Goal: Register for event/course

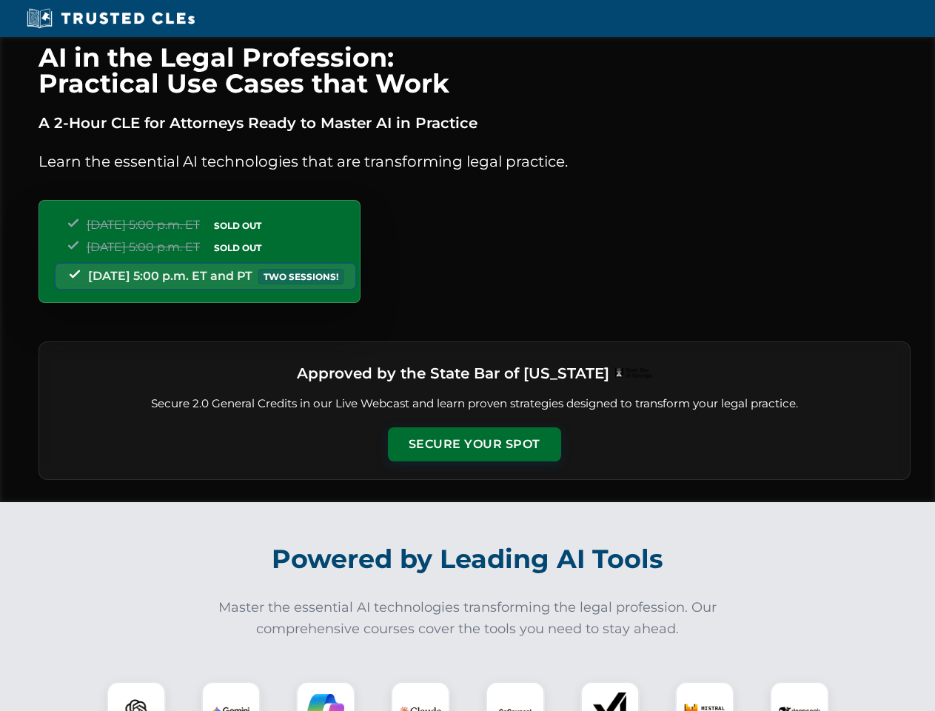
click at [474, 444] on button "Secure Your Spot" at bounding box center [474, 444] width 173 height 34
click at [136, 696] on img at bounding box center [136, 710] width 43 height 43
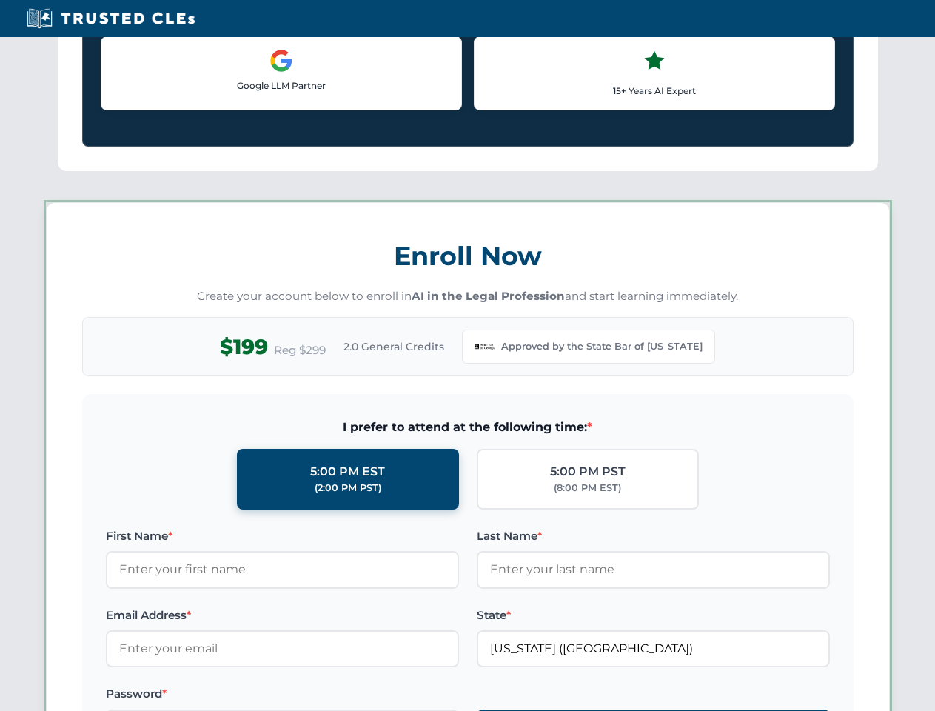
click at [326, 696] on label "Password *" at bounding box center [282, 694] width 353 height 18
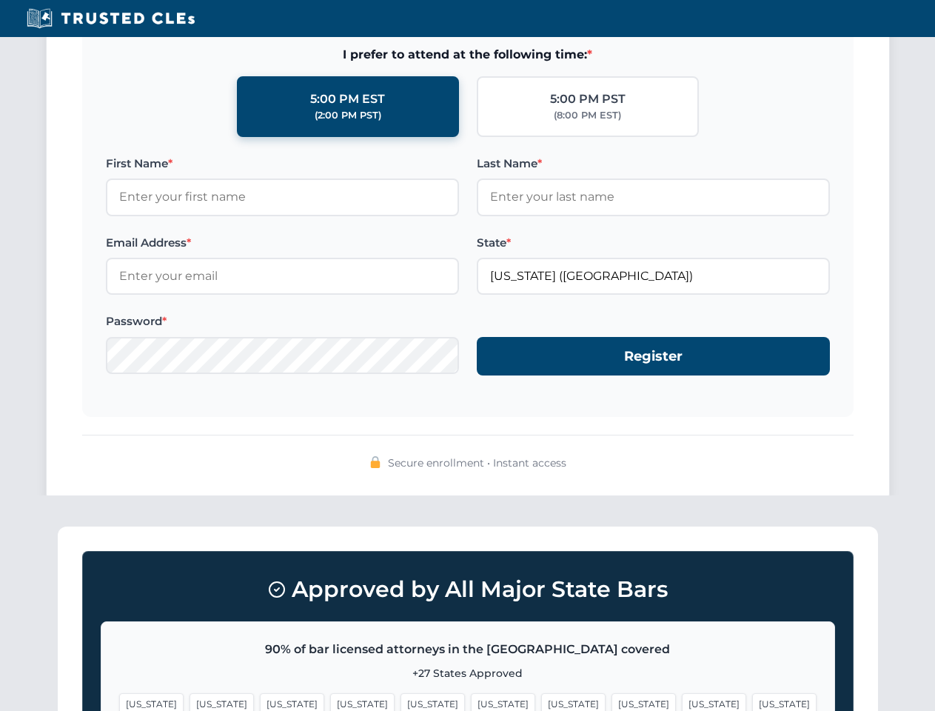
click at [682, 696] on span "[US_STATE]" at bounding box center [714, 703] width 64 height 21
